Goal: Navigation & Orientation: Find specific page/section

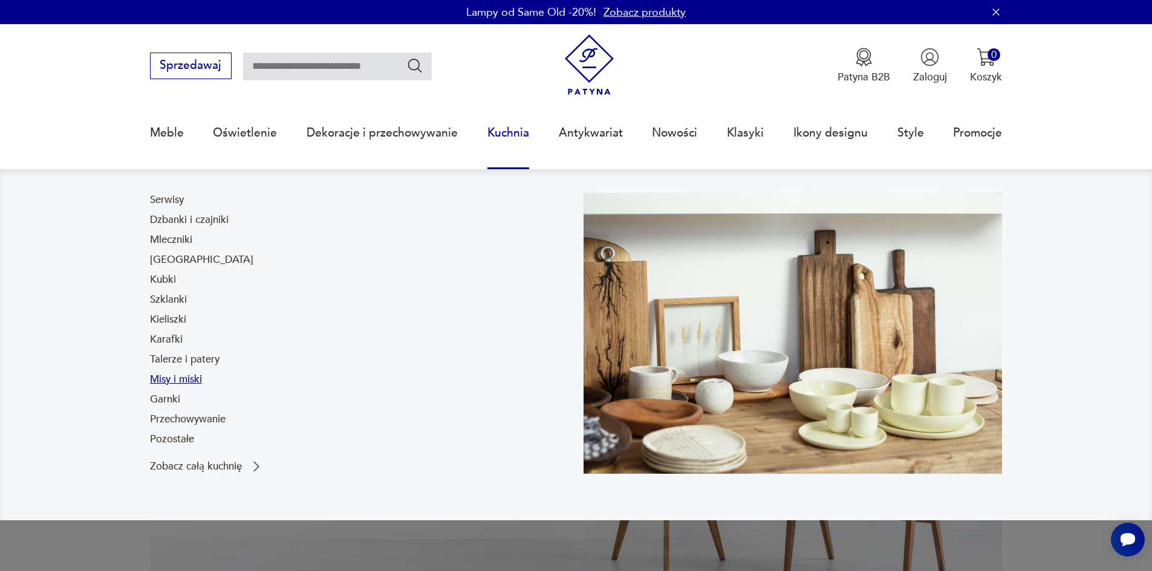
click at [194, 377] on link "Misy i miski" at bounding box center [176, 380] width 52 height 15
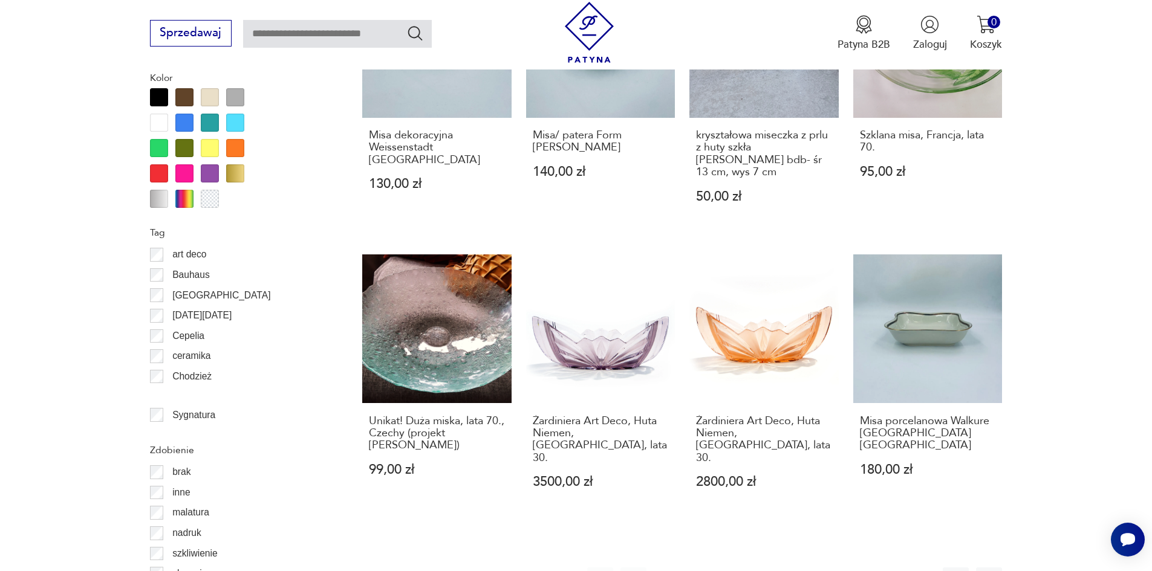
scroll to position [1273, 0]
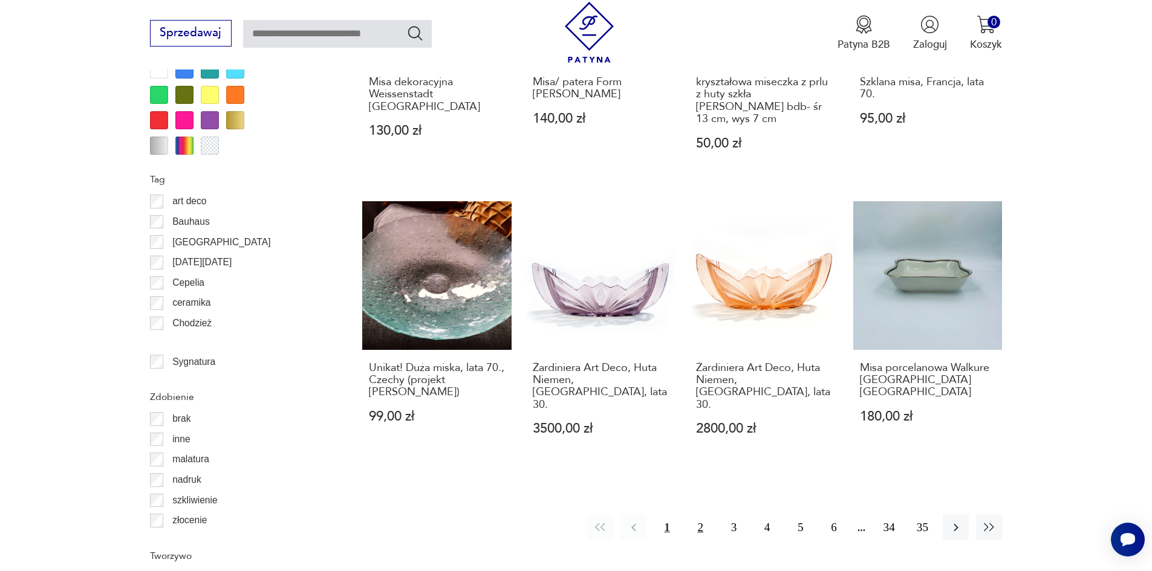
click at [698, 515] on button "2" at bounding box center [701, 528] width 26 height 26
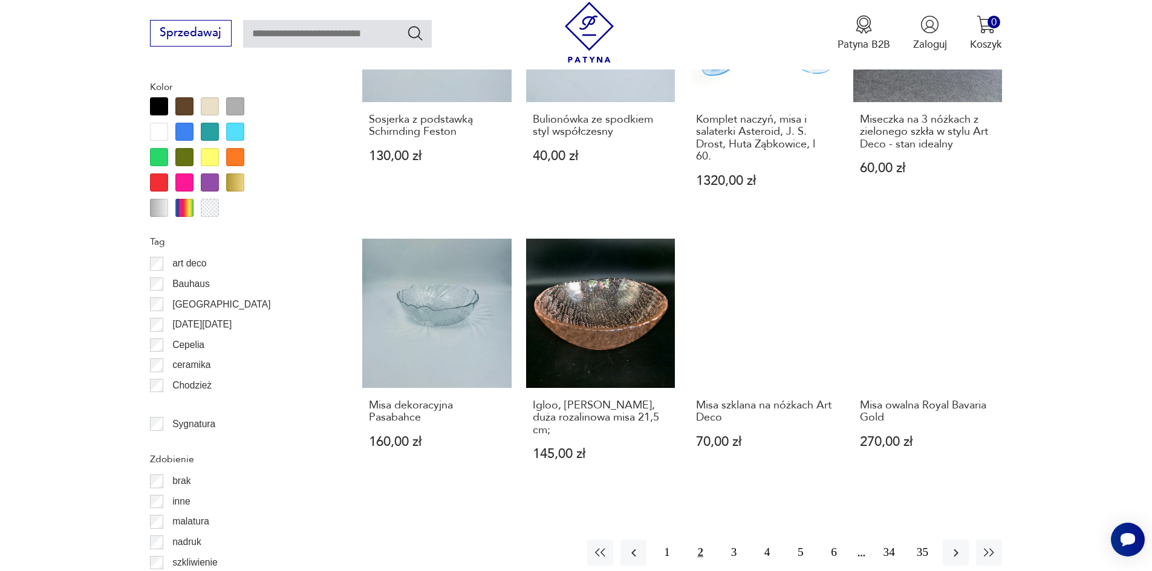
scroll to position [1264, 0]
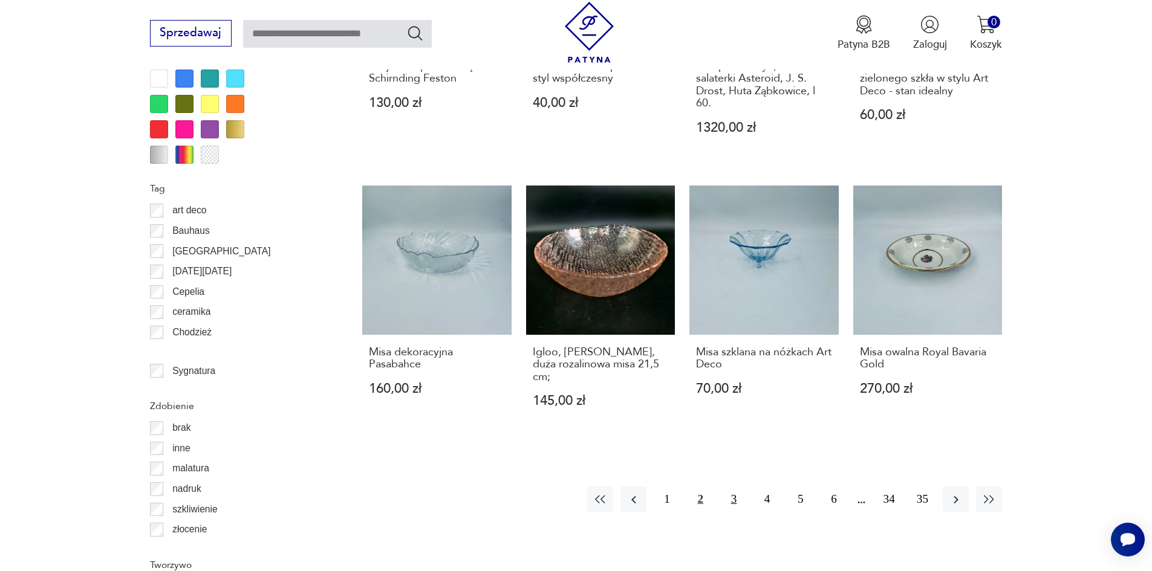
click at [734, 487] on button "3" at bounding box center [734, 500] width 26 height 26
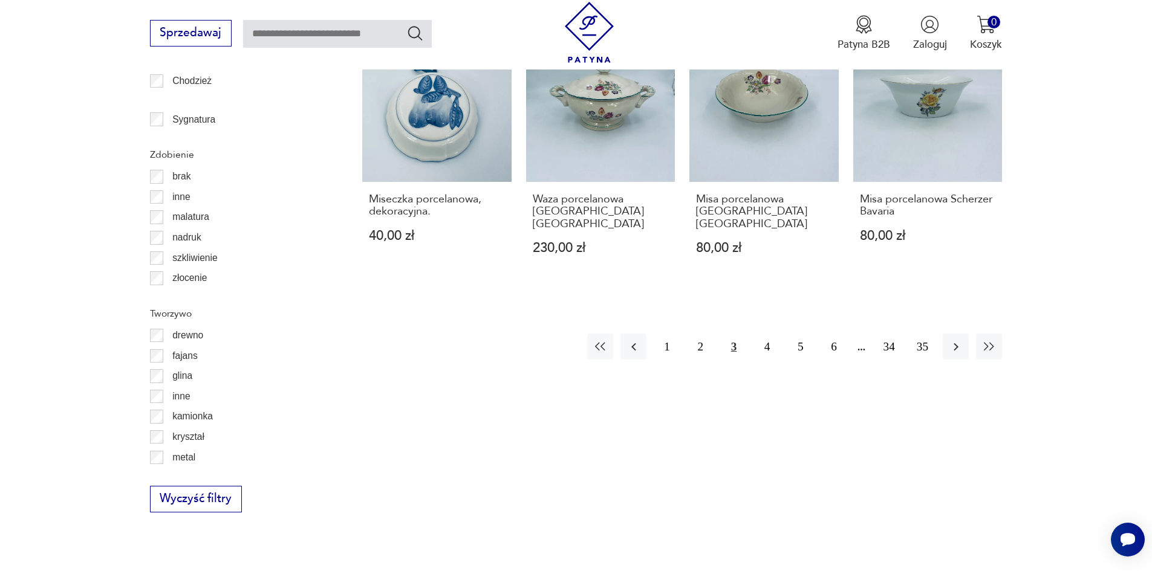
scroll to position [1525, 0]
